Goal: Find specific page/section: Find specific page/section

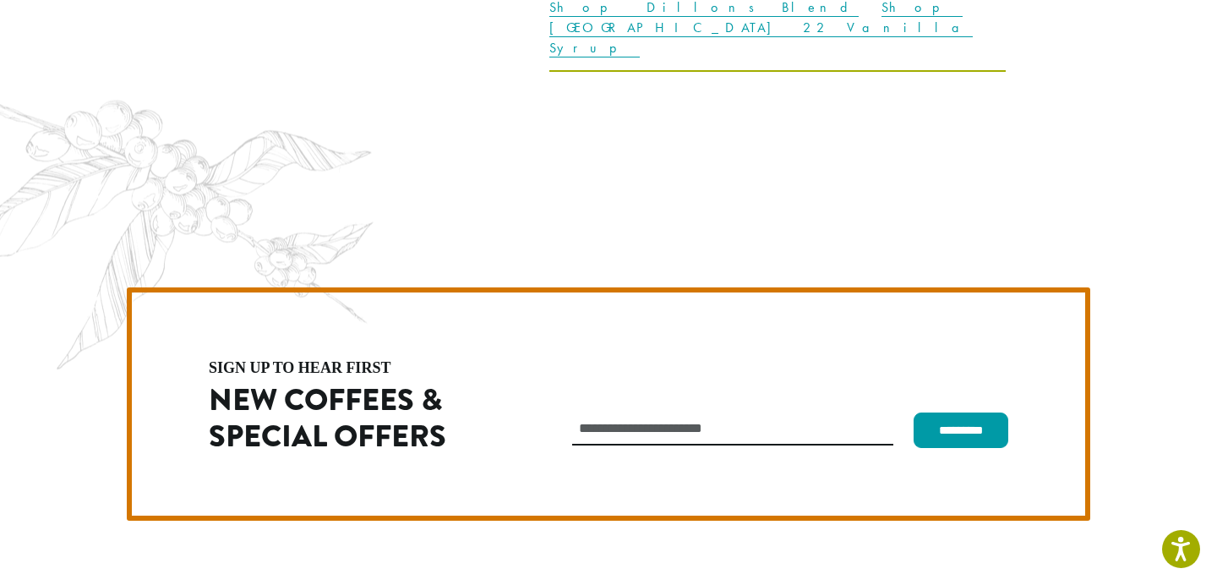
scroll to position [4775, 0]
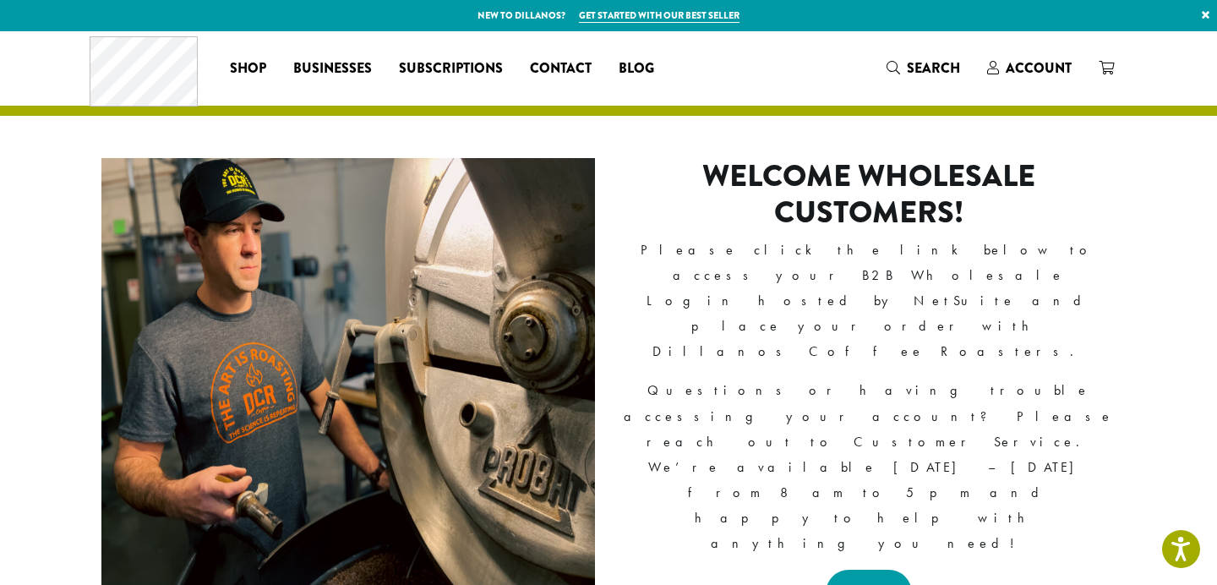
click at [845, 570] on link "LOGIN" at bounding box center [869, 593] width 87 height 46
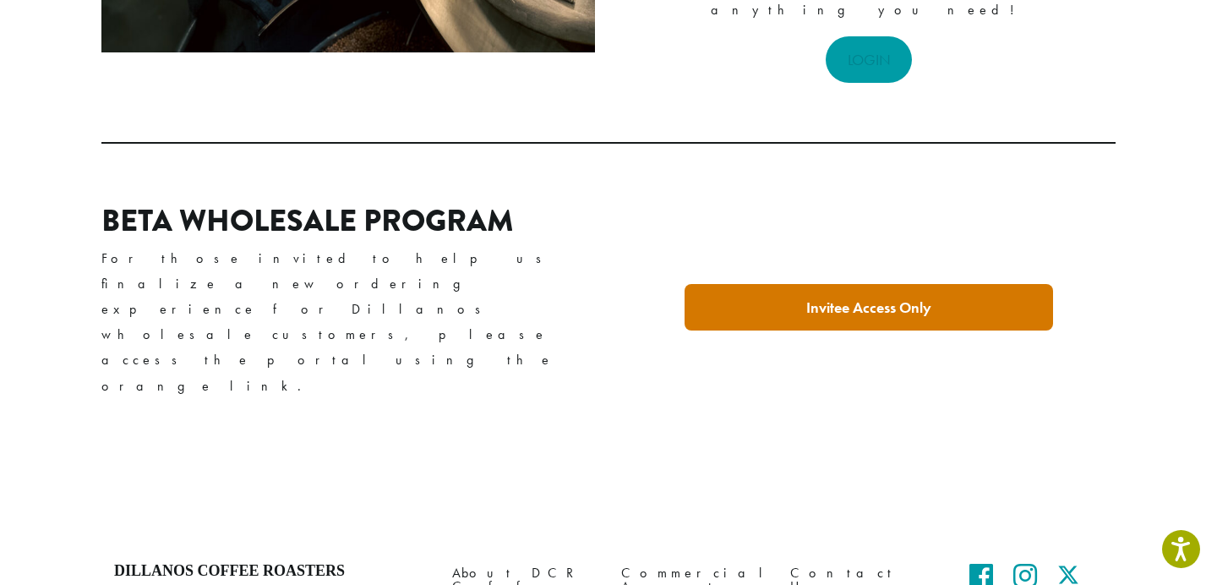
scroll to position [532, 0]
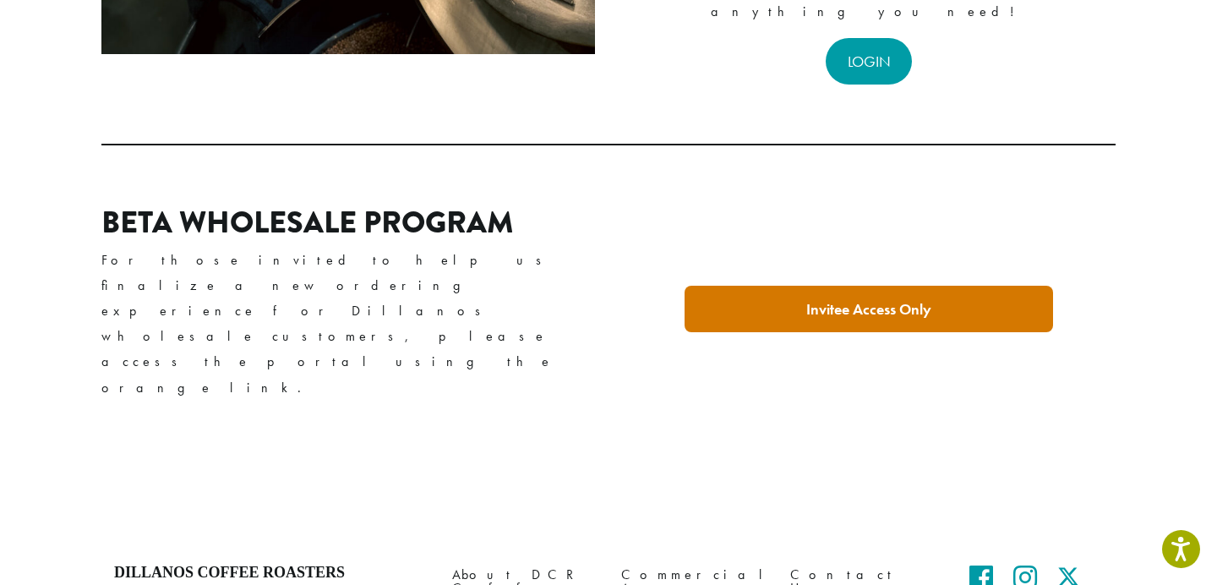
click at [861, 299] on strong "Invitee Access Only" at bounding box center [868, 308] width 125 height 19
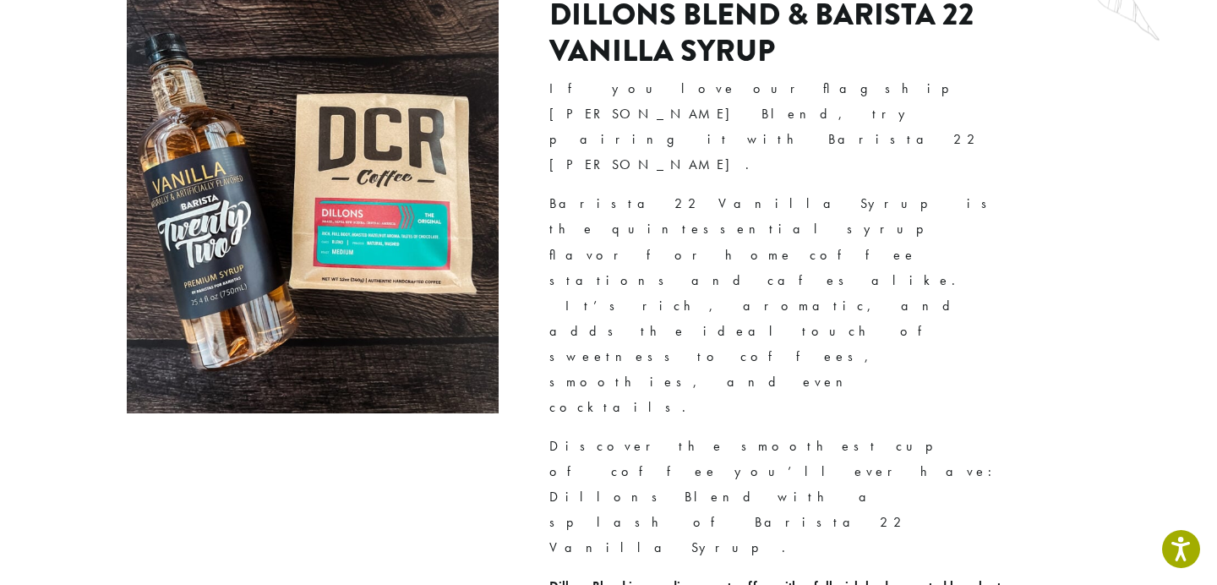
scroll to position [4775, 0]
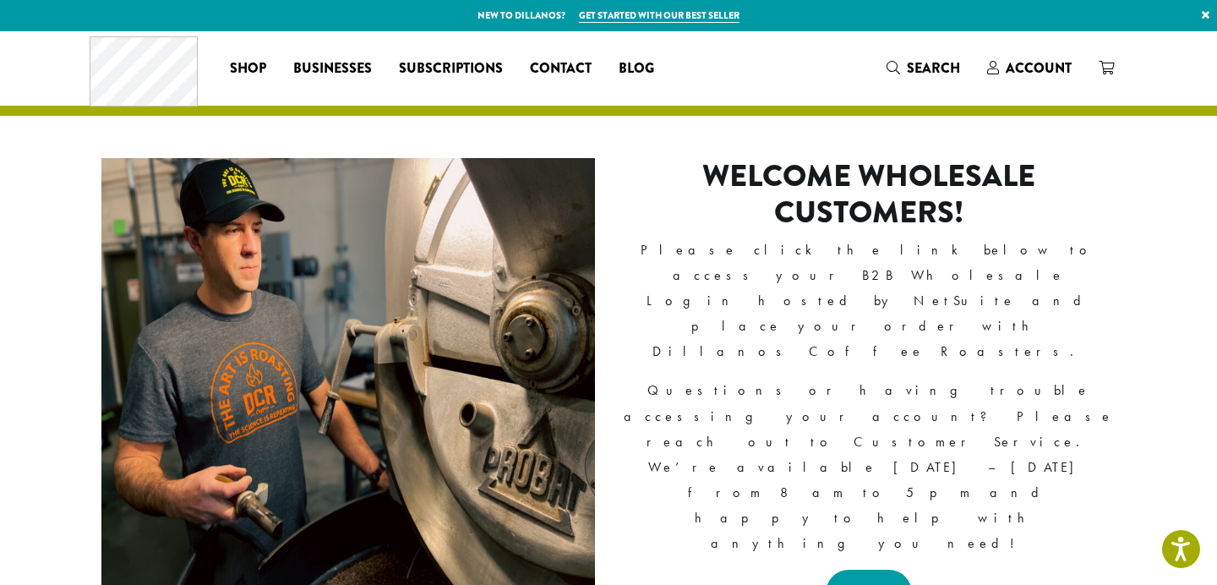
click at [881, 570] on link "LOGIN" at bounding box center [869, 593] width 87 height 46
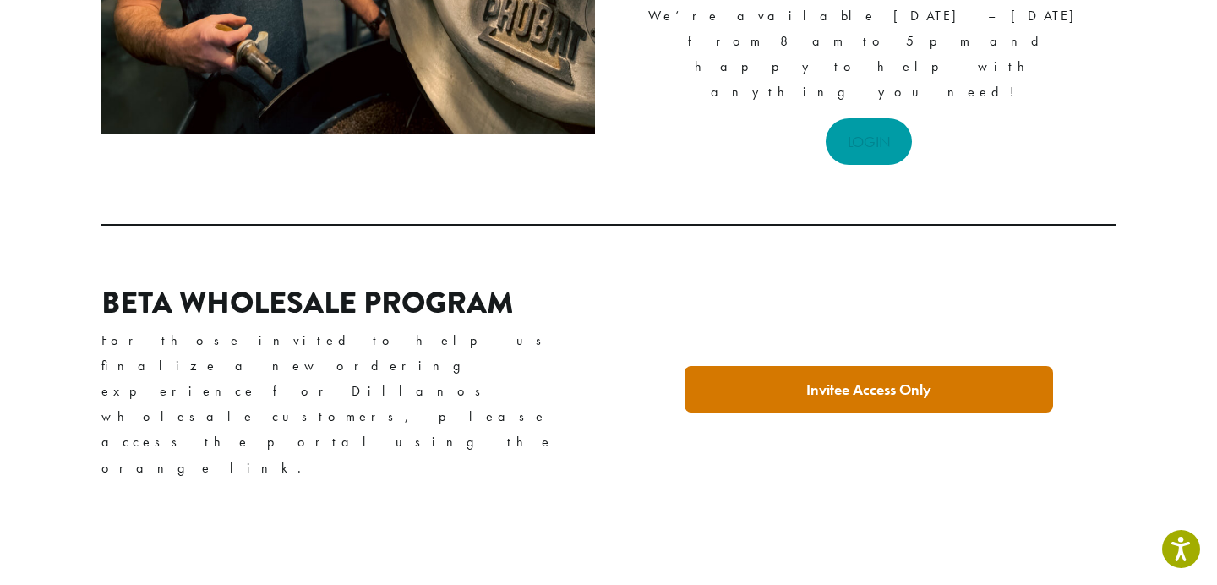
scroll to position [452, 0]
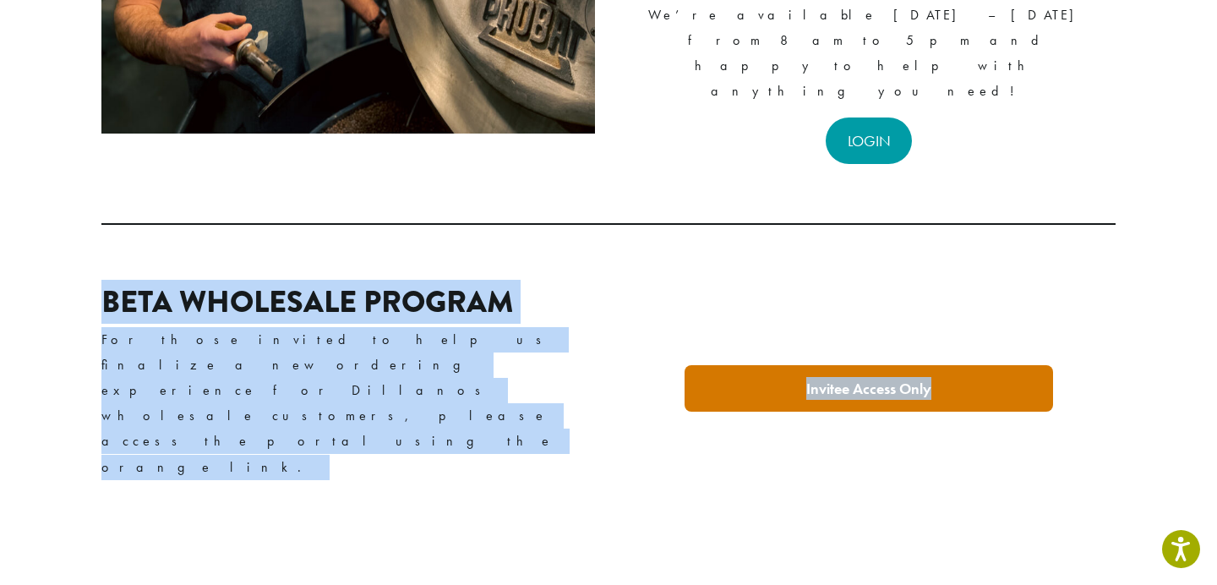
drag, startPoint x: 93, startPoint y: 267, endPoint x: 686, endPoint y: 324, distance: 595.9
click at [686, 324] on div "Beta Wholesale Program For those invited to help us finalize a new ordering exp…" at bounding box center [608, 389] width 1217 height 294
click at [162, 327] on p "For those invited to help us finalize a new ordering experience for Dillanos wh…" at bounding box center [347, 403] width 493 height 152
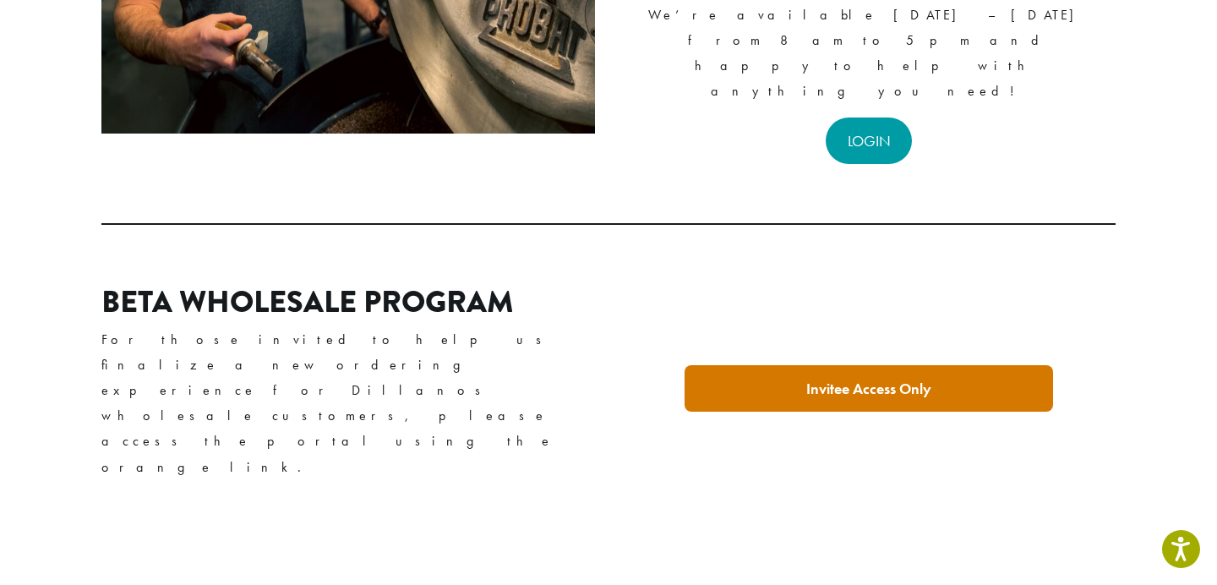
click at [897, 379] on strong "Invitee Access Only" at bounding box center [868, 388] width 125 height 19
